Goal: Find specific page/section: Find specific page/section

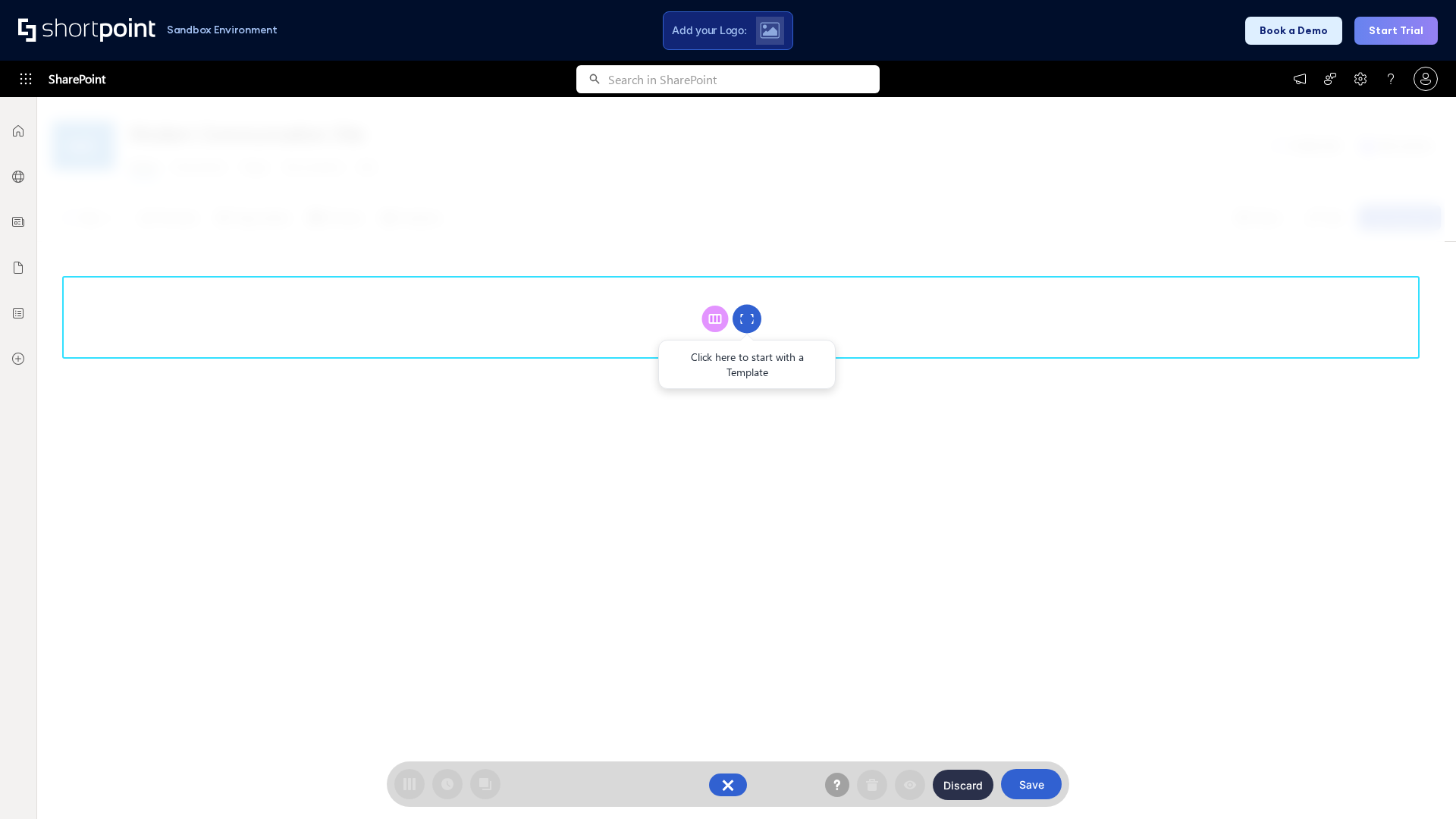
click at [747, 318] on circle at bounding box center [747, 319] width 29 height 29
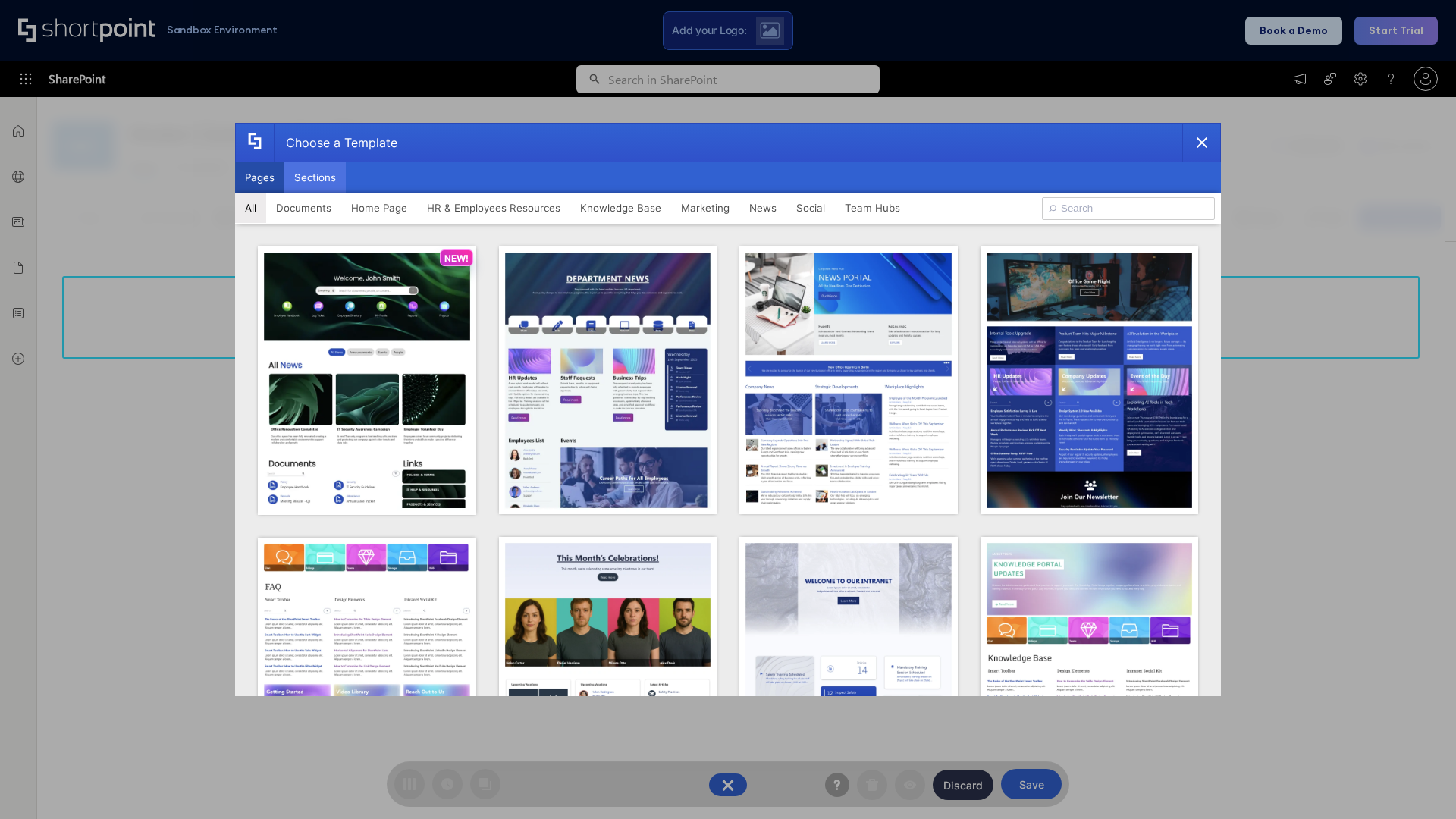
click at [315, 177] on button "Sections" at bounding box center [315, 177] width 61 height 31
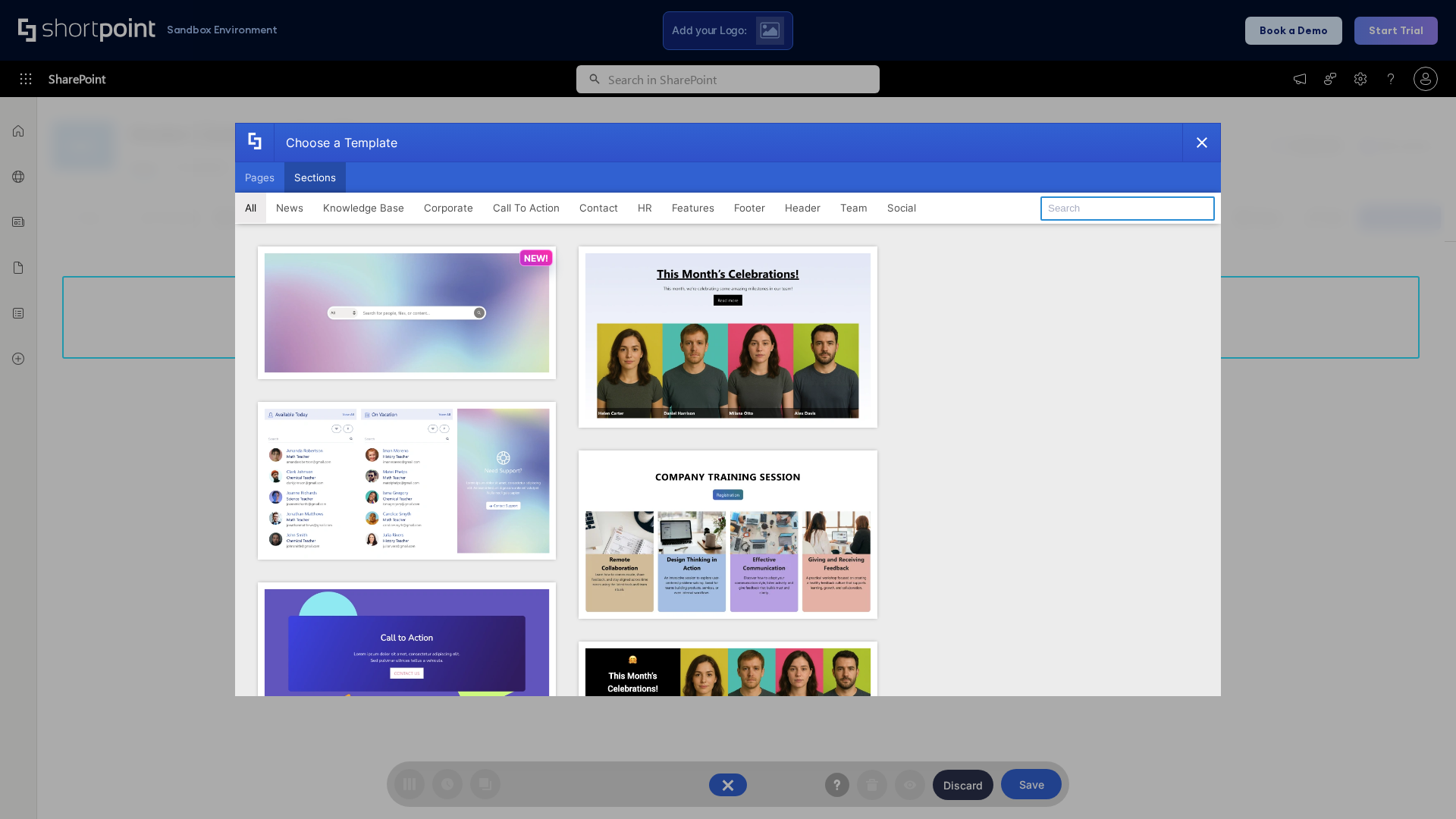
type input "Service Block 1"
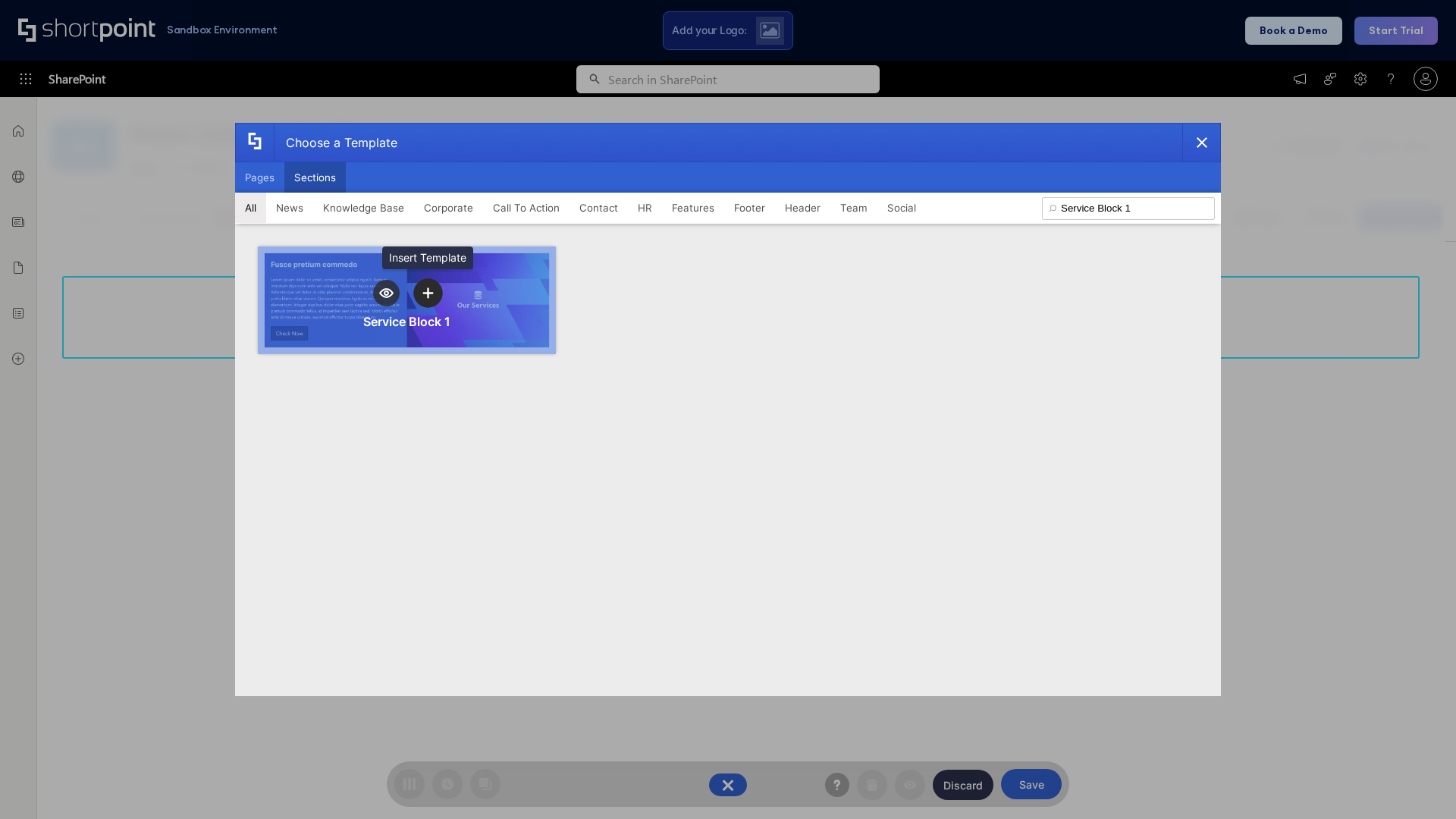
click at [428, 293] on icon "template selector" at bounding box center [428, 293] width 11 height 11
